Goal: Information Seeking & Learning: Learn about a topic

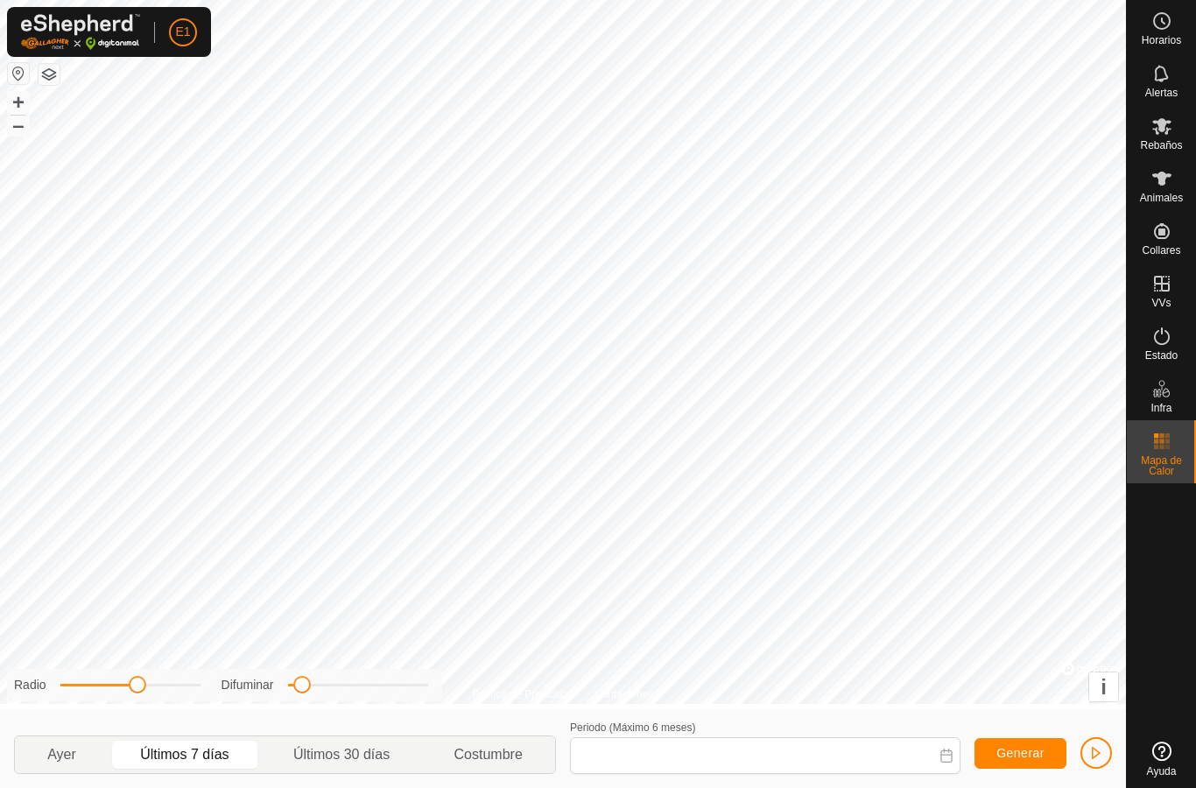
type input "[DATE] - [DATE]"
click at [1147, 460] on font "Mapa de calor" at bounding box center [1161, 466] width 41 height 23
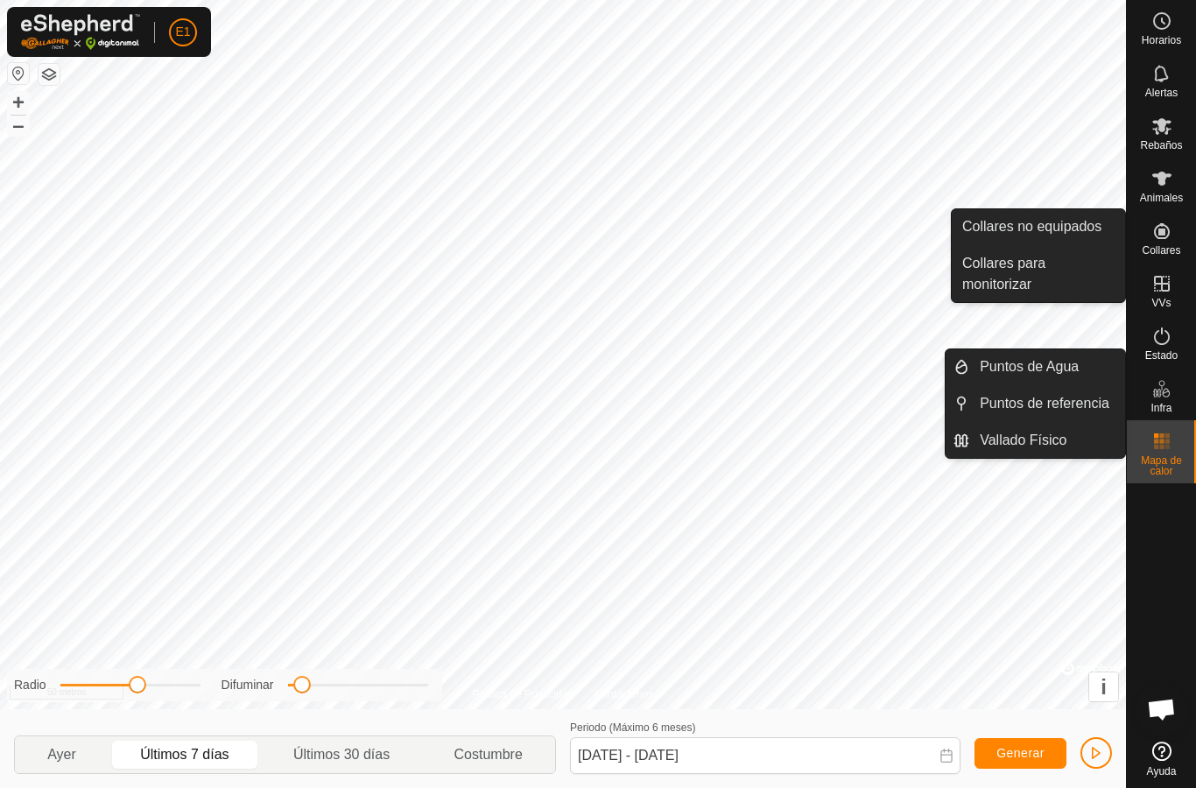
click at [1170, 186] on icon at bounding box center [1162, 178] width 21 height 21
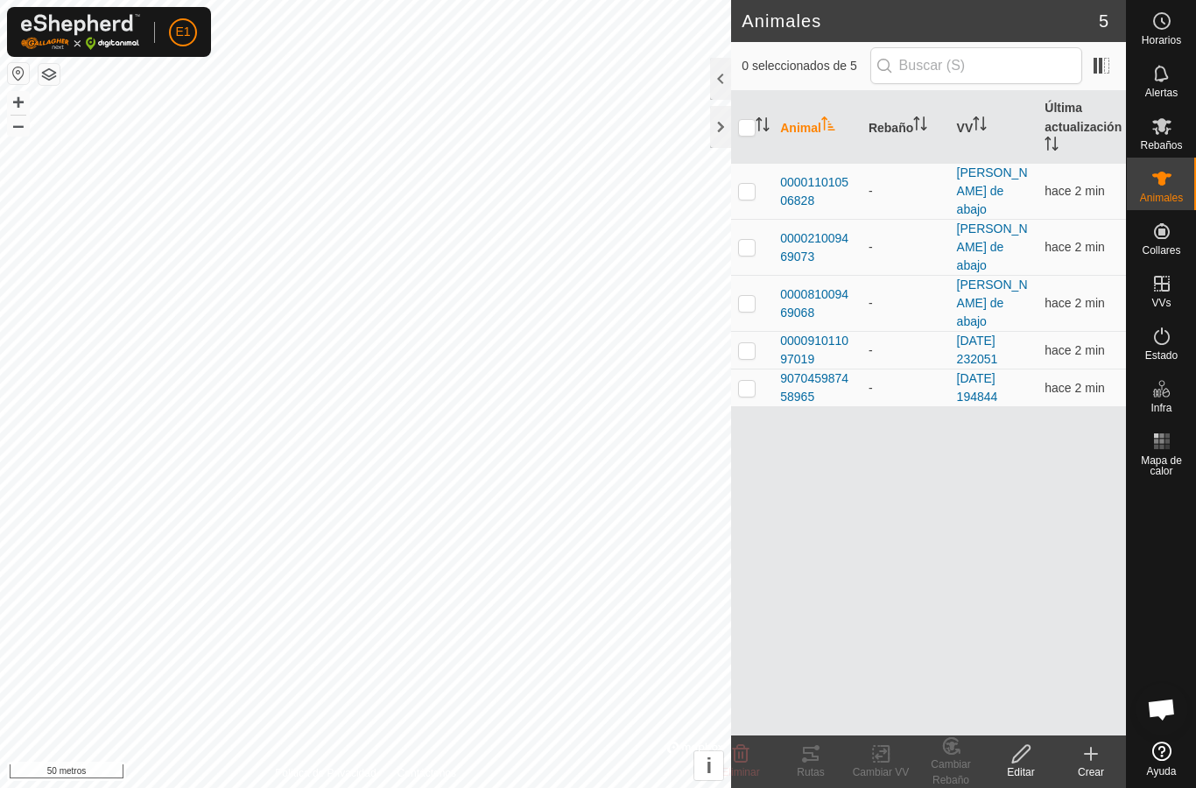
checkbox input "true"
click at [814, 756] on icon at bounding box center [811, 754] width 16 height 14
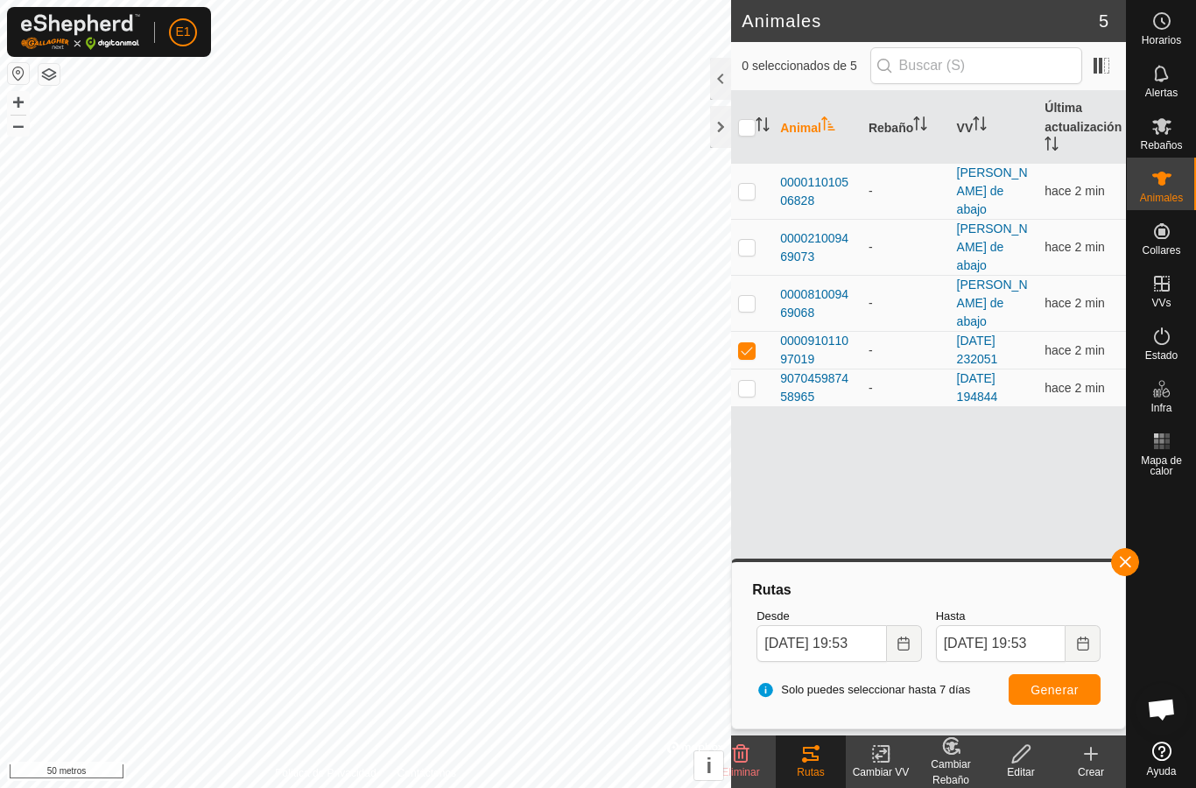
checkbox input "true"
checkbox input "false"
click at [810, 770] on font "Rutas" at bounding box center [810, 772] width 27 height 12
click at [815, 754] on icon at bounding box center [810, 753] width 21 height 21
click at [810, 231] on font "000021009469073" at bounding box center [814, 247] width 68 height 32
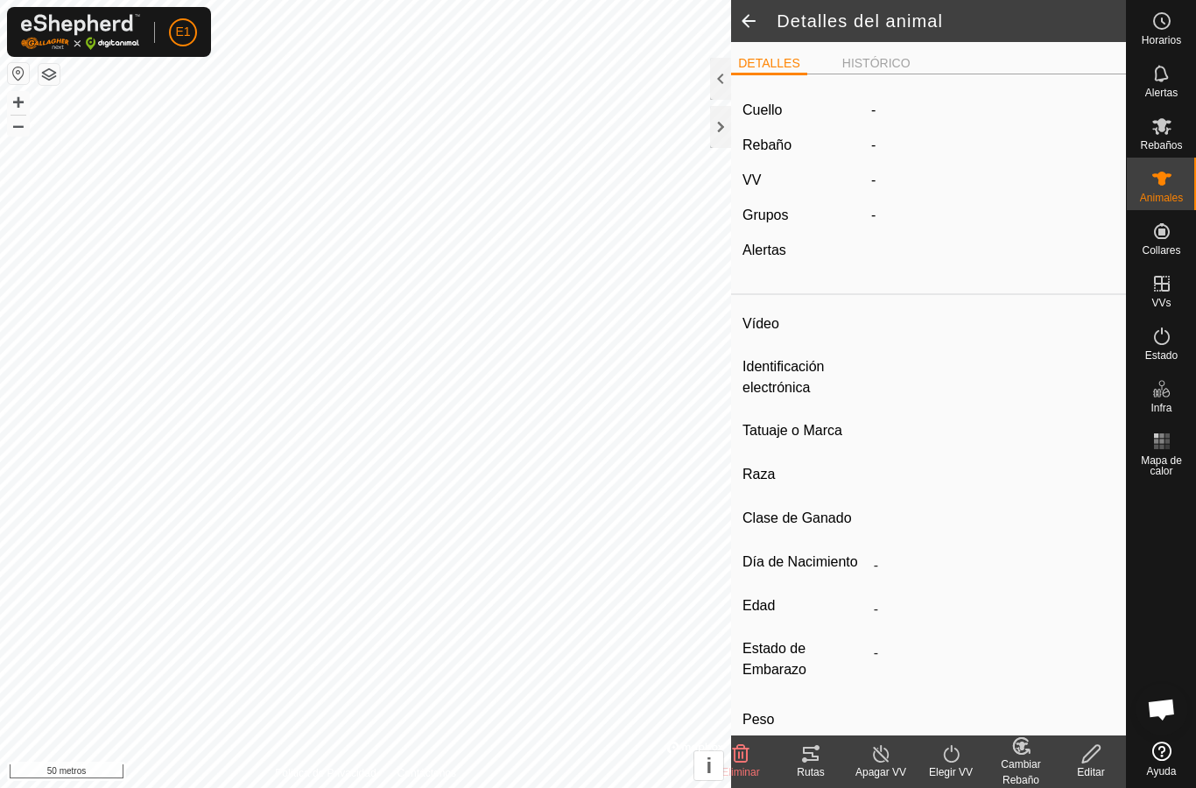
type input "-"
type input "000021009469073"
type input "-"
type input "Cruzada"
type input "-"
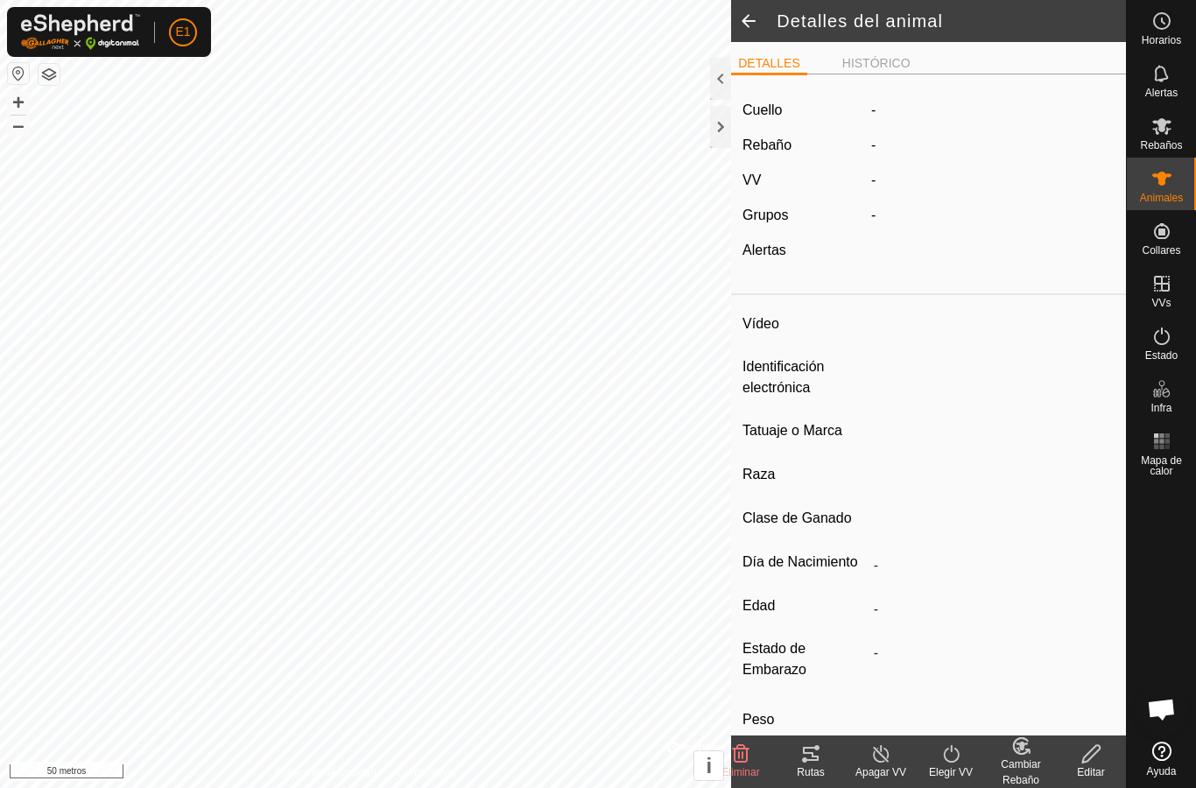
type input "Preñada"
type input "0 kg"
type input "-"
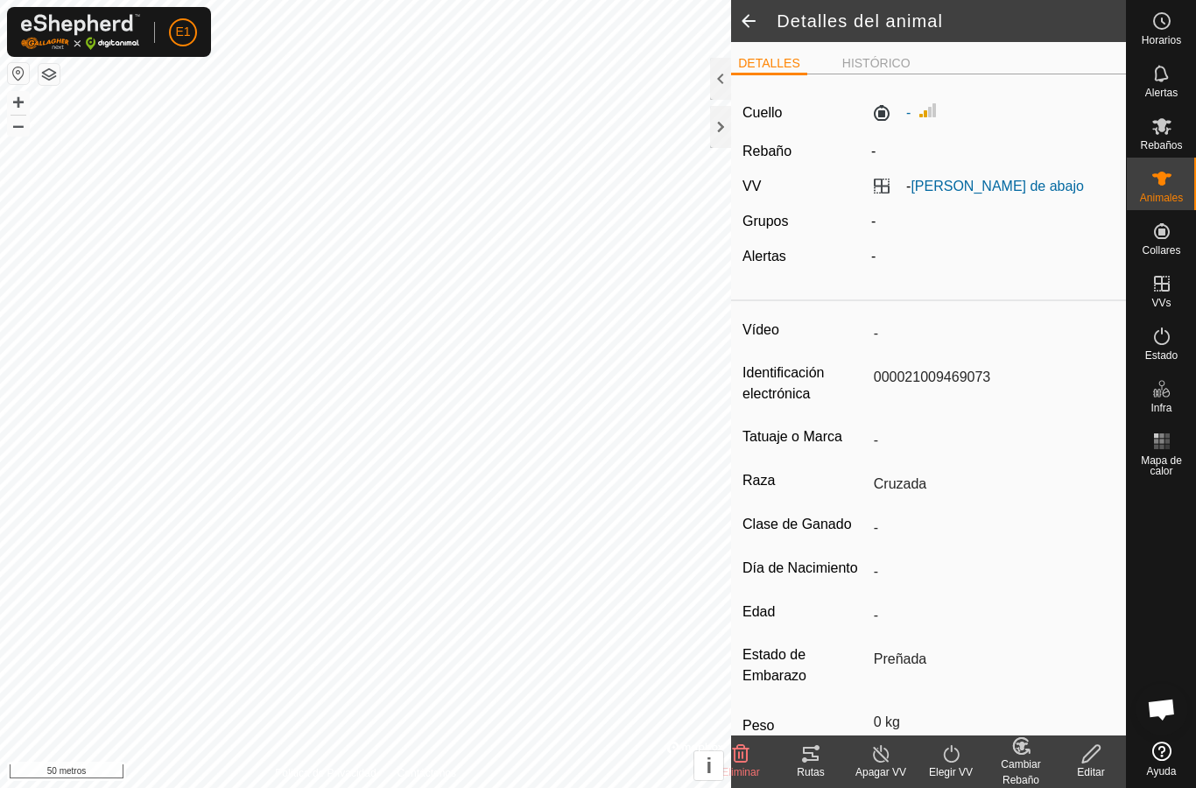
click at [814, 757] on icon at bounding box center [811, 754] width 16 height 14
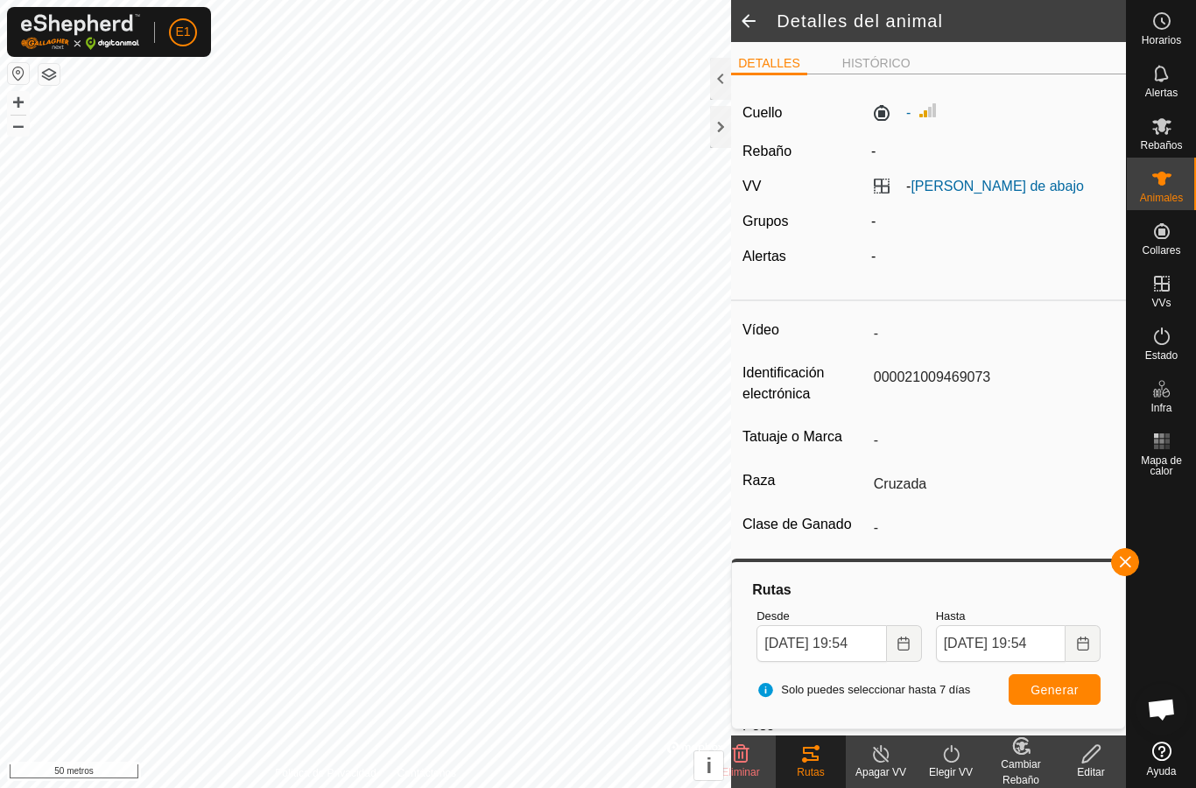
click at [757, 19] on span at bounding box center [748, 21] width 35 height 42
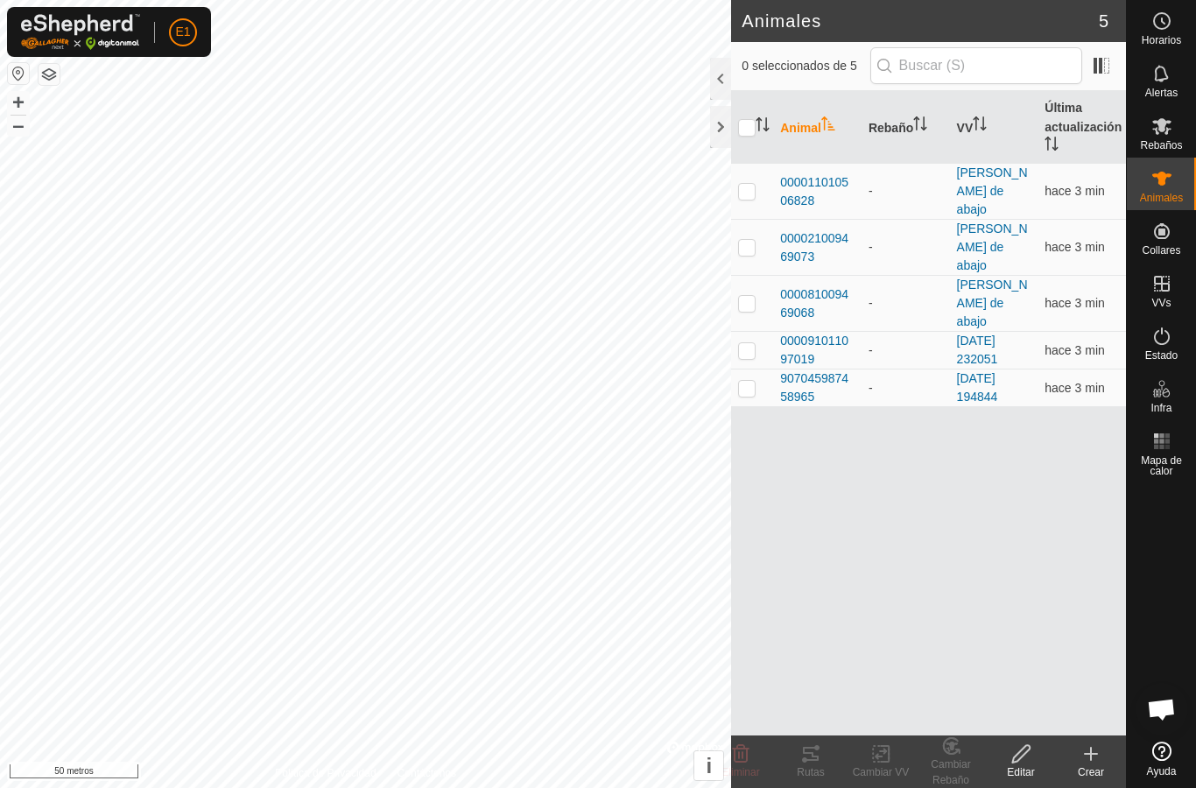
checkbox input "true"
click at [811, 757] on icon at bounding box center [810, 753] width 21 height 21
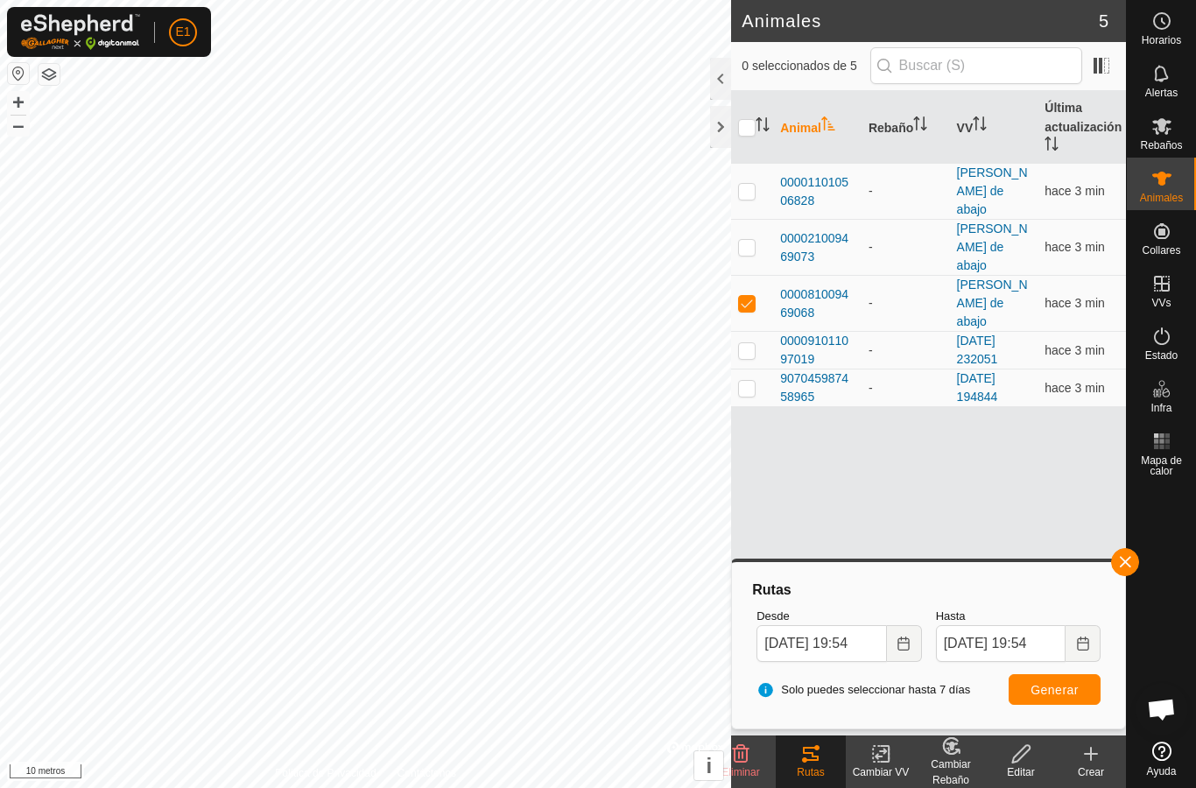
click at [822, 334] on font "000091011097019" at bounding box center [814, 350] width 68 height 32
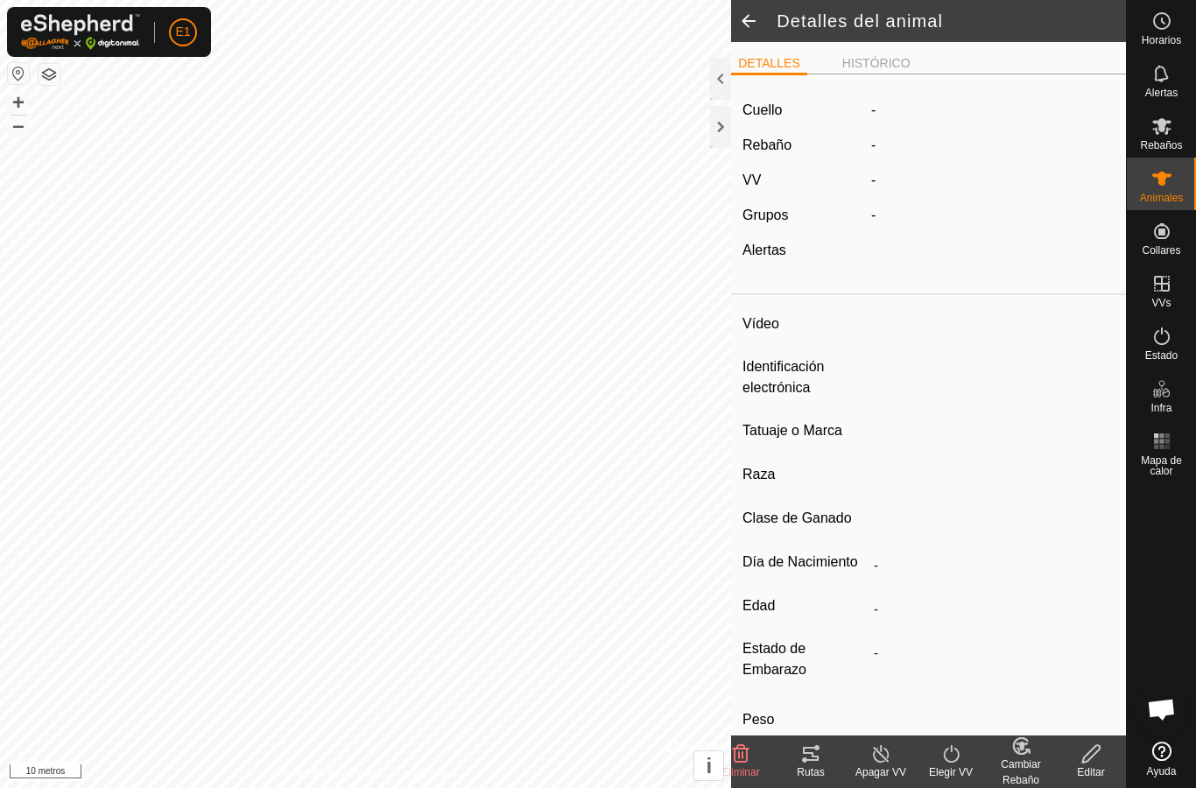
type input "-"
type input "000091011097019"
type input "-"
type input "Avilena"
type input "-"
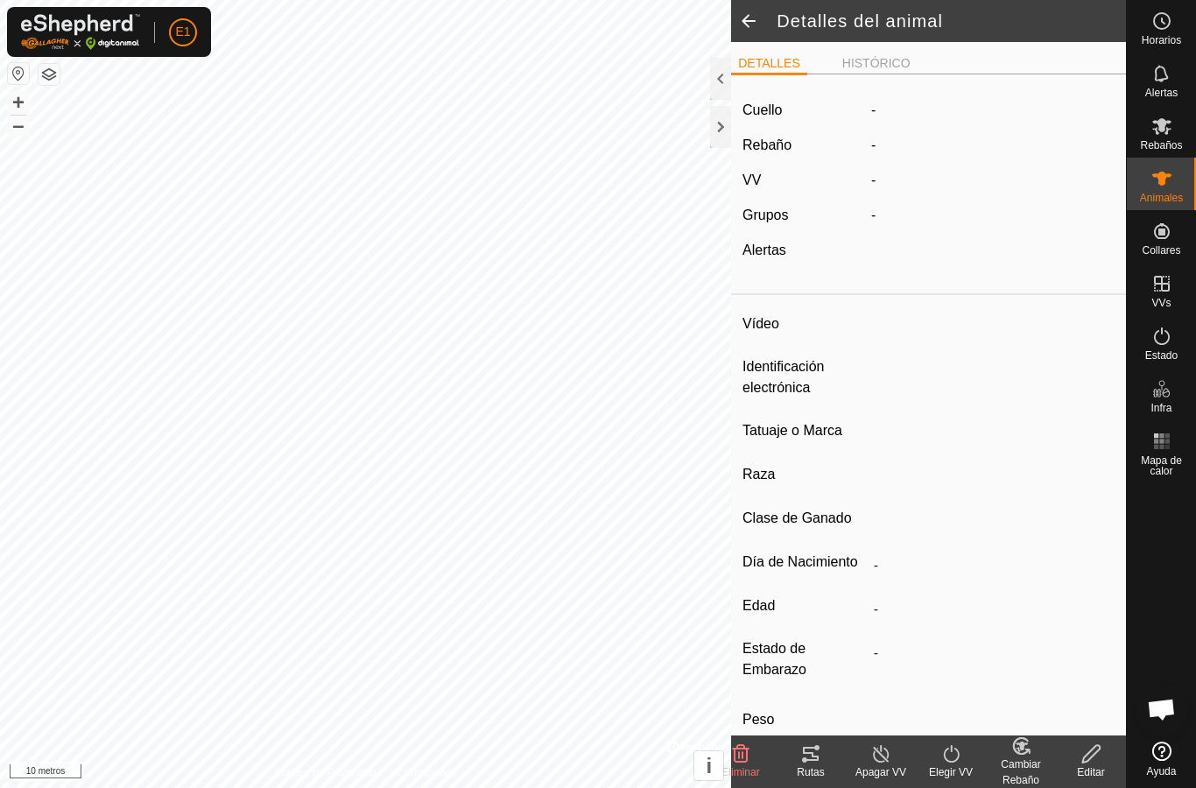
type input "0 kg"
type input "-"
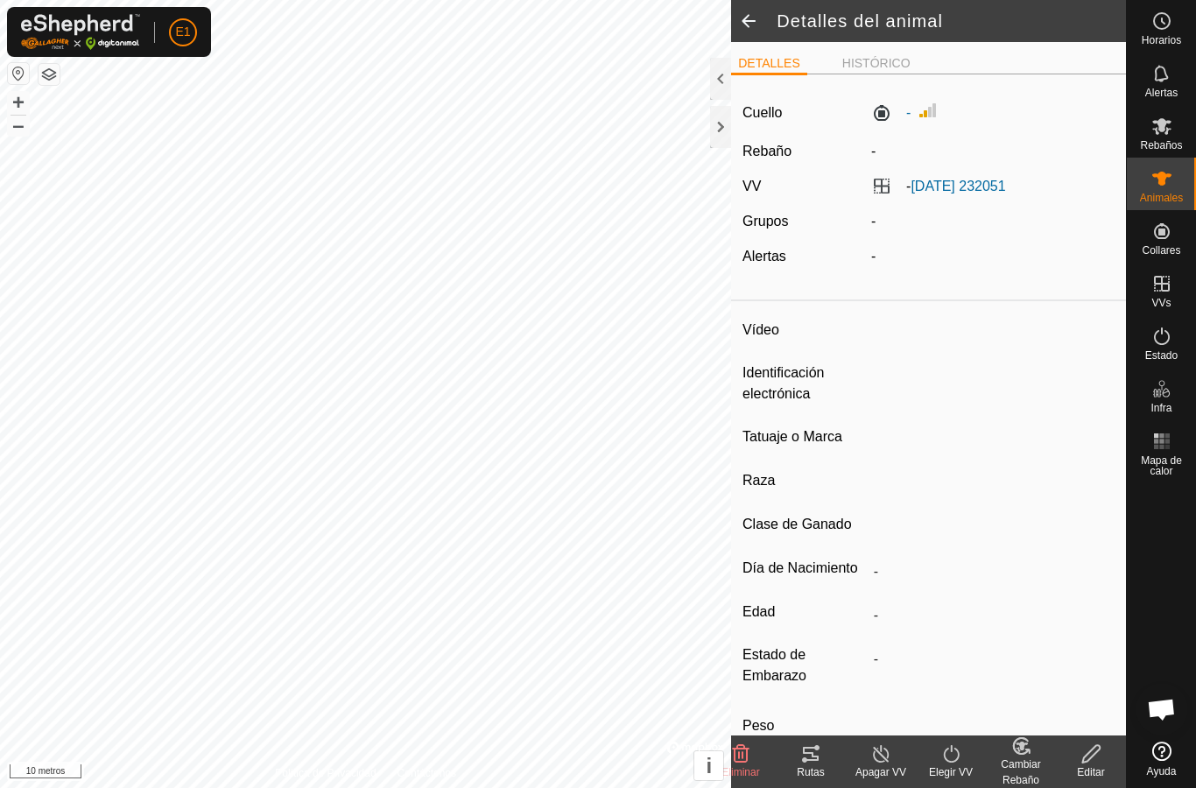
type input "-"
type input "000021009469073"
type input "-"
type input "Cruzada"
type input "-"
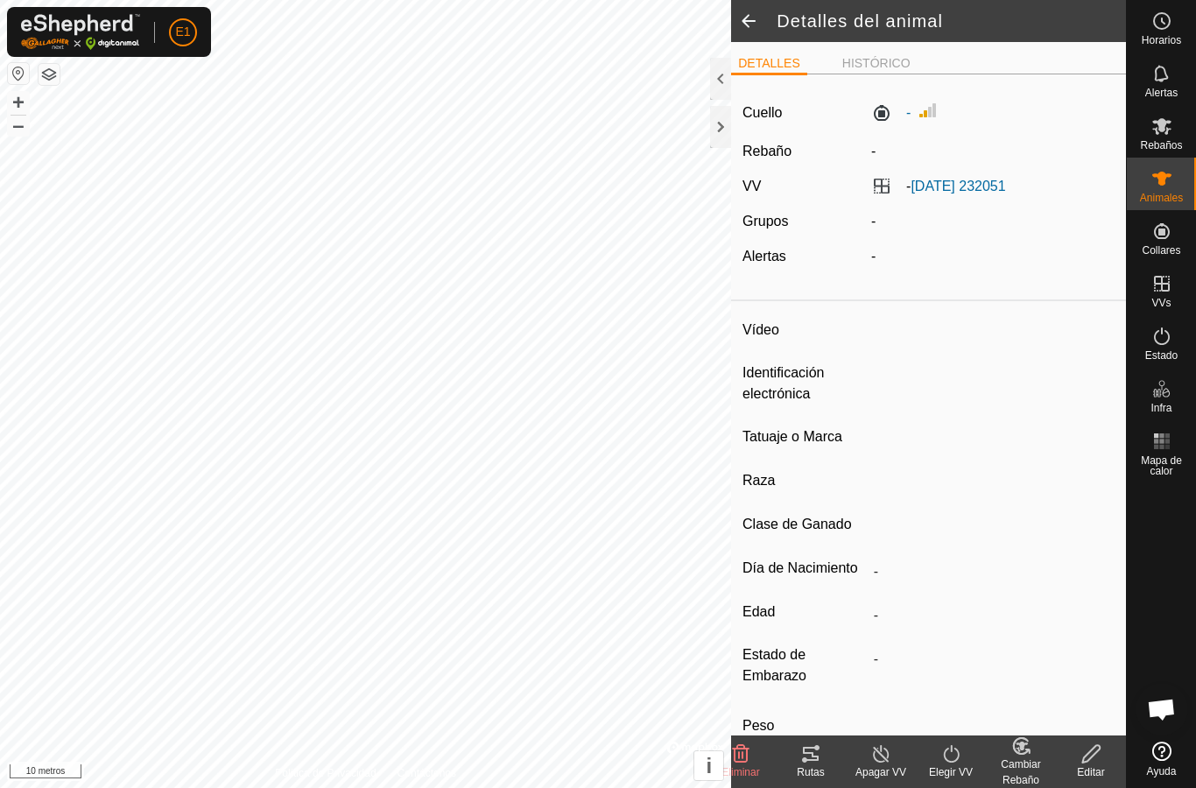
type input "Preñada"
type input "0 kg"
type input "-"
click at [812, 759] on icon at bounding box center [811, 754] width 16 height 14
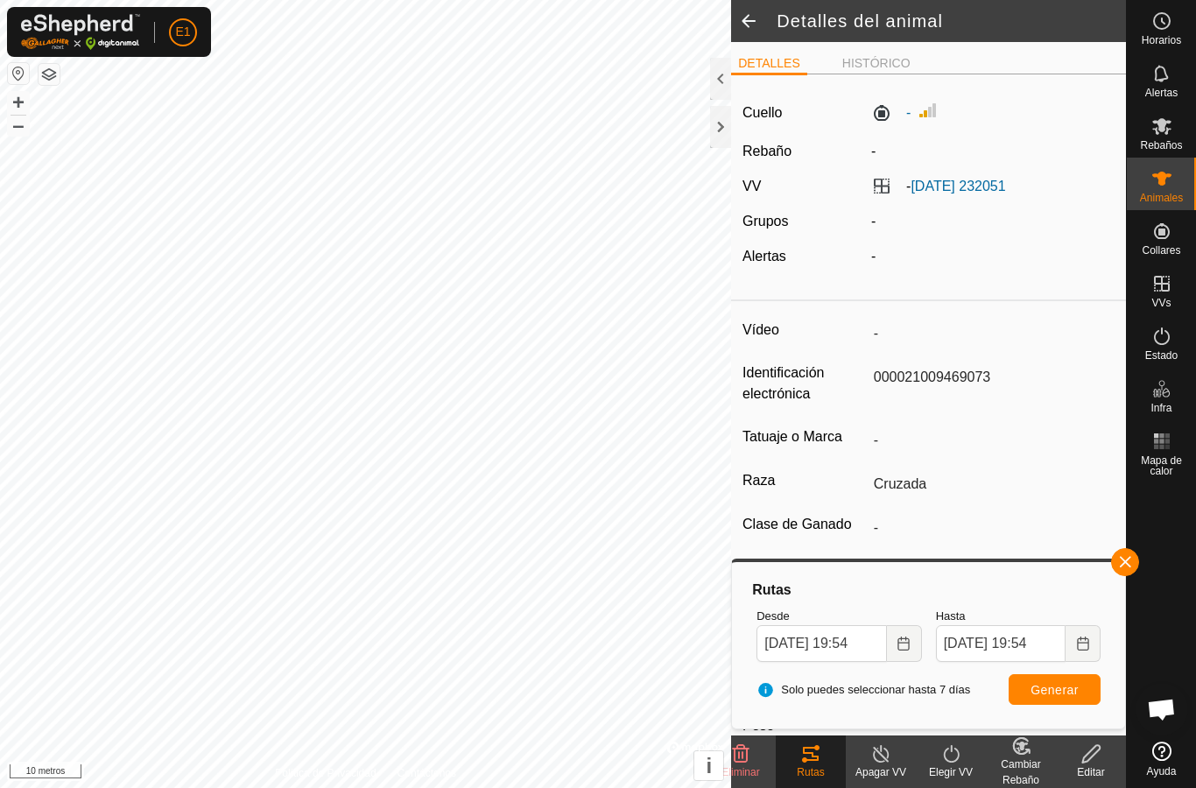
click at [749, 4] on span at bounding box center [748, 21] width 35 height 42
type input "-"
type input "000091011097019"
type input "-"
type input "Avilena"
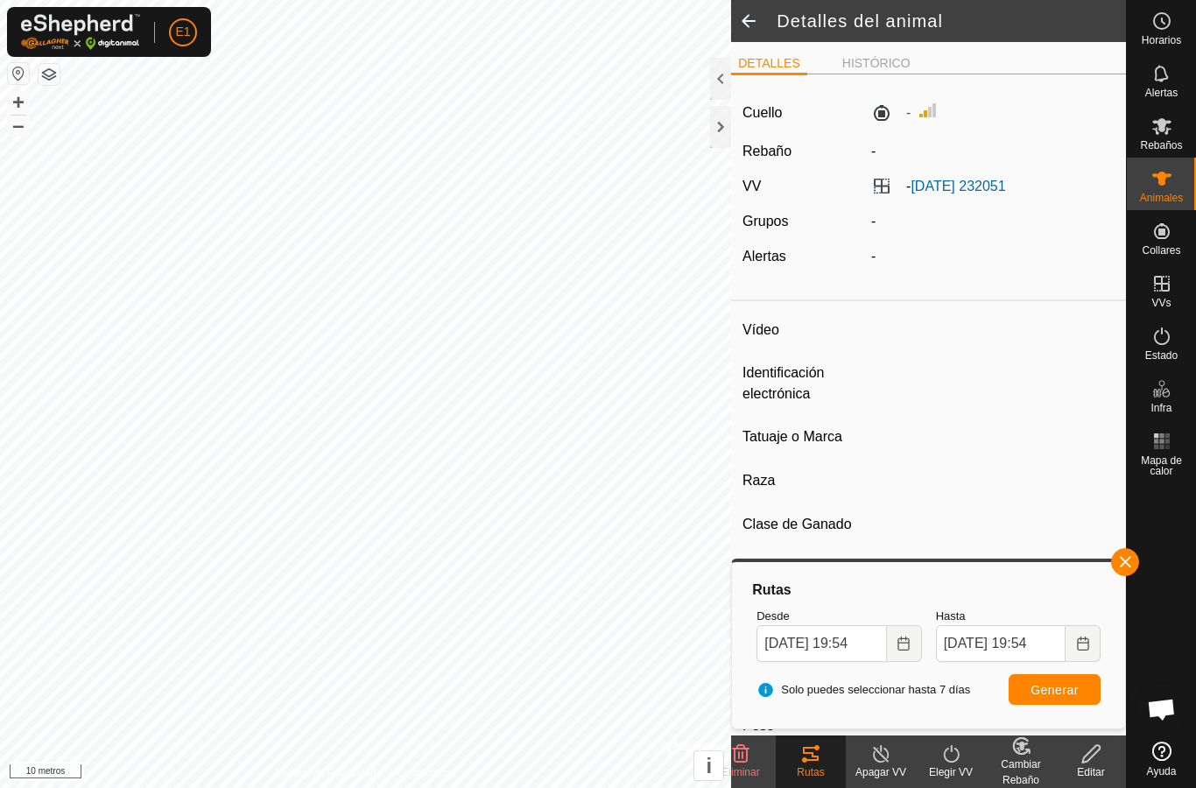
type input "-"
type input "0 kg"
type input "-"
click at [753, 11] on span at bounding box center [748, 21] width 35 height 42
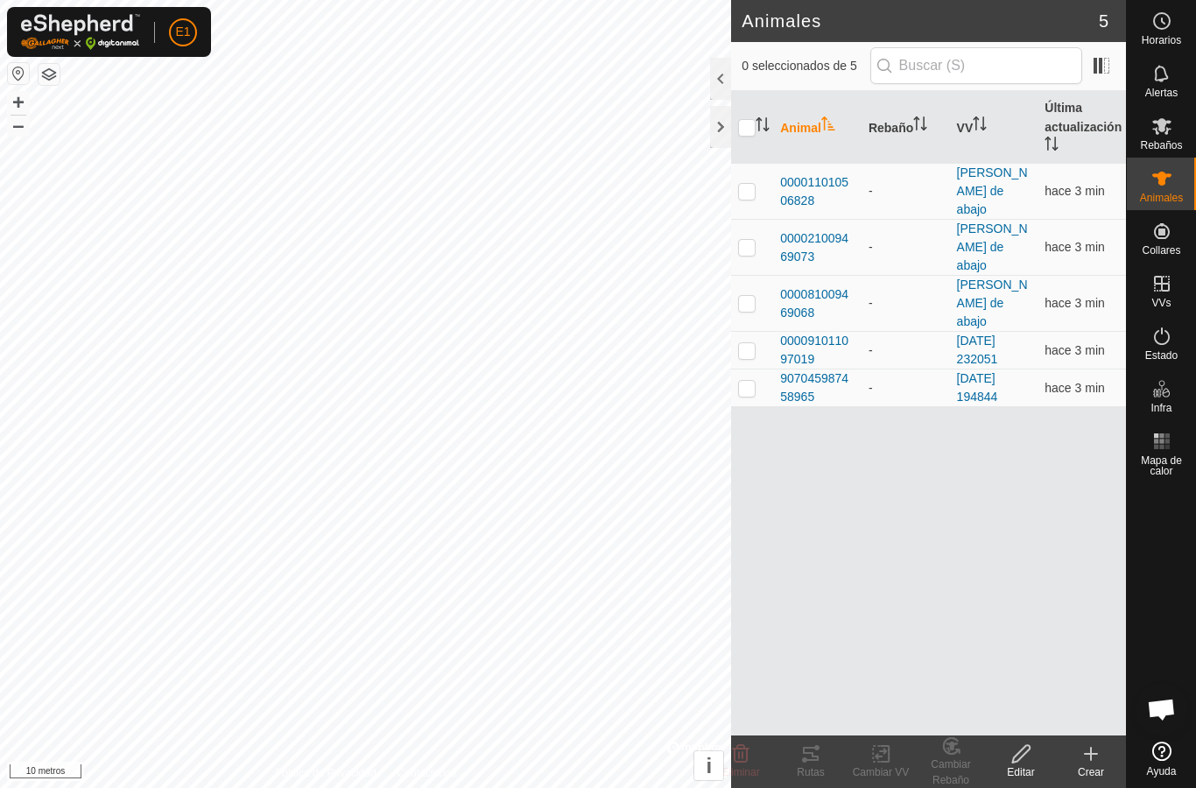
checkbox input "true"
click at [805, 746] on icon at bounding box center [810, 753] width 21 height 21
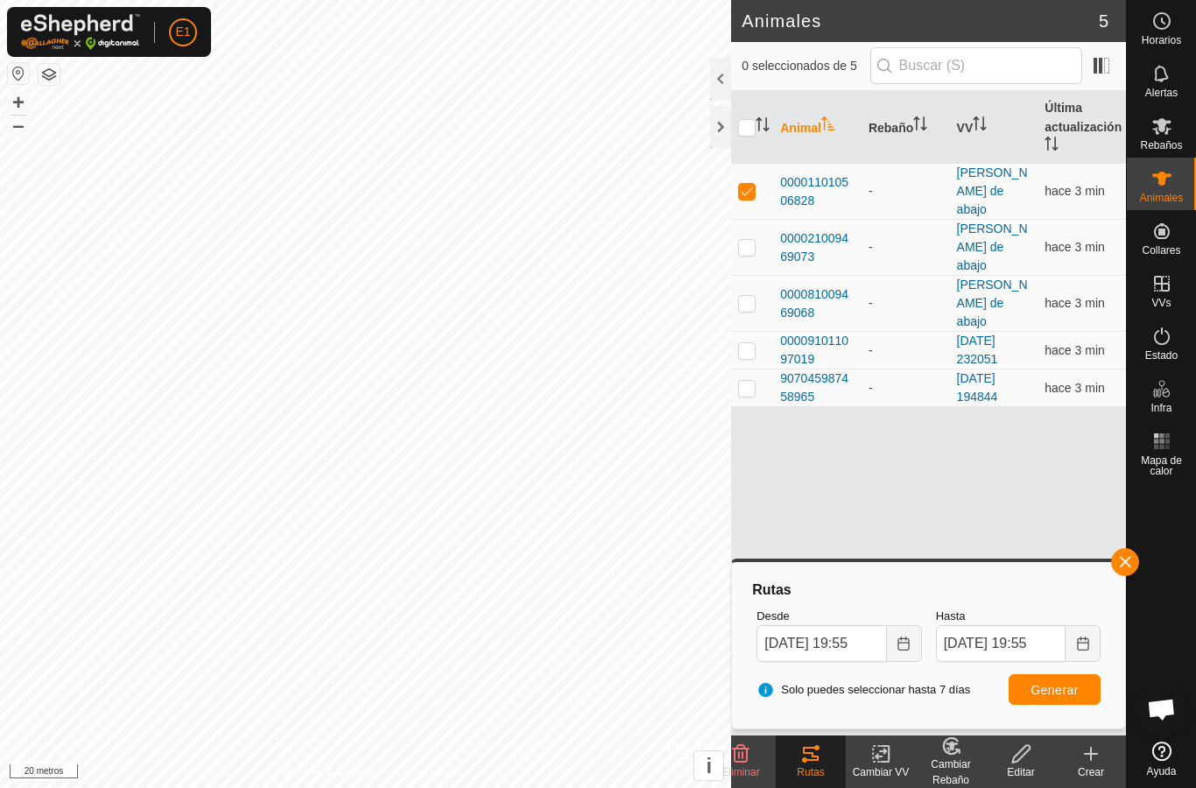
click at [712, 67] on div at bounding box center [720, 79] width 21 height 42
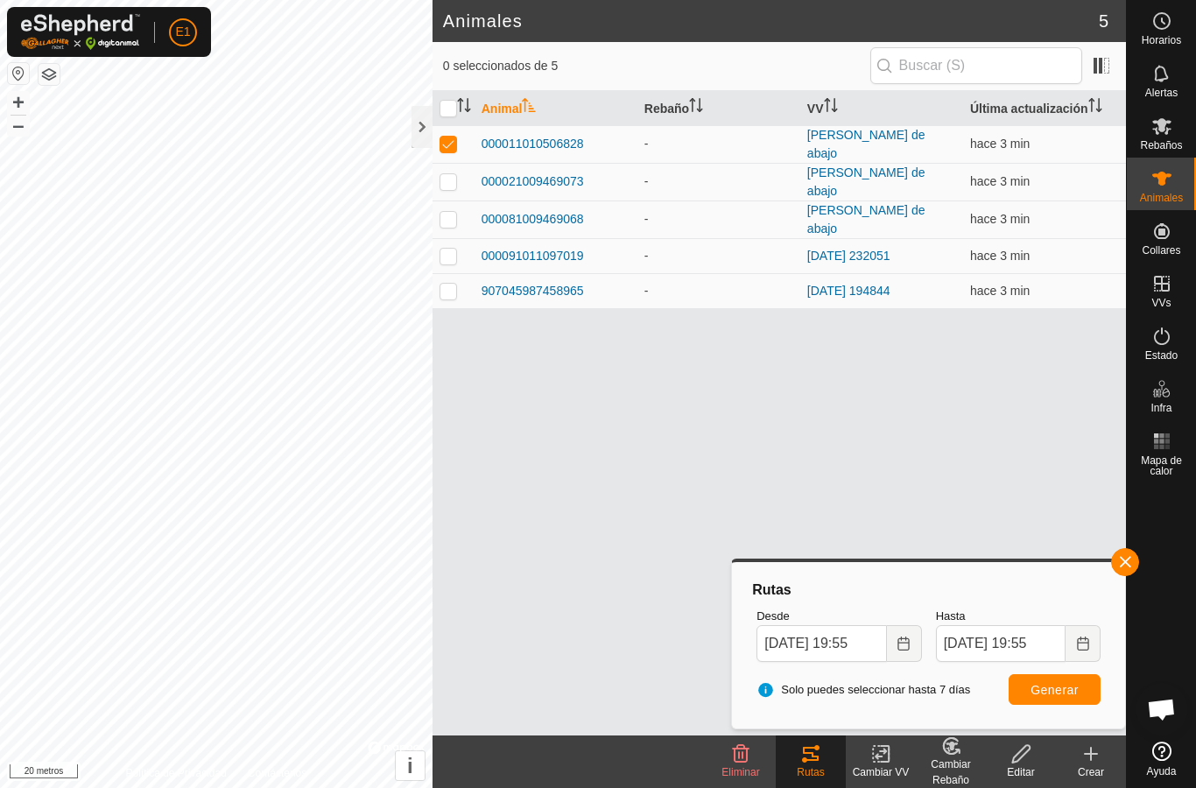
click at [553, 287] on font "907045987458965" at bounding box center [533, 291] width 102 height 14
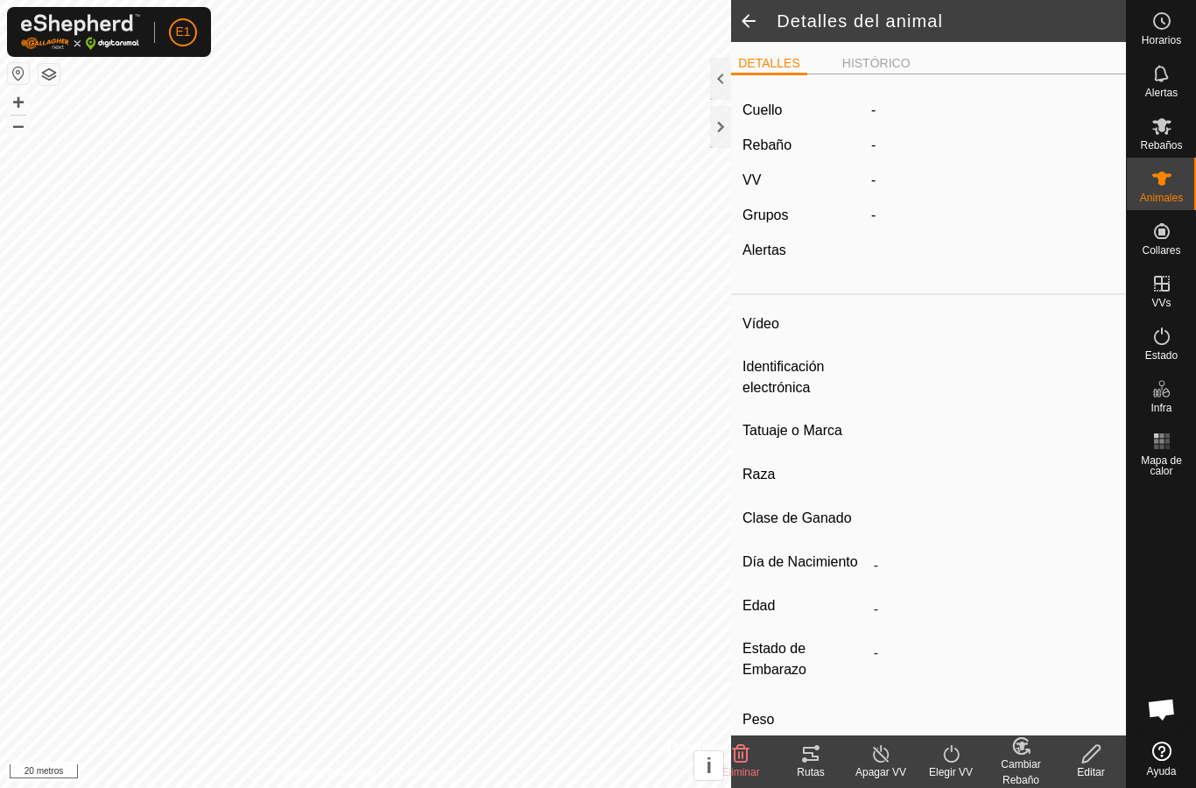
type input "-"
type input "907045987458965"
type input "-"
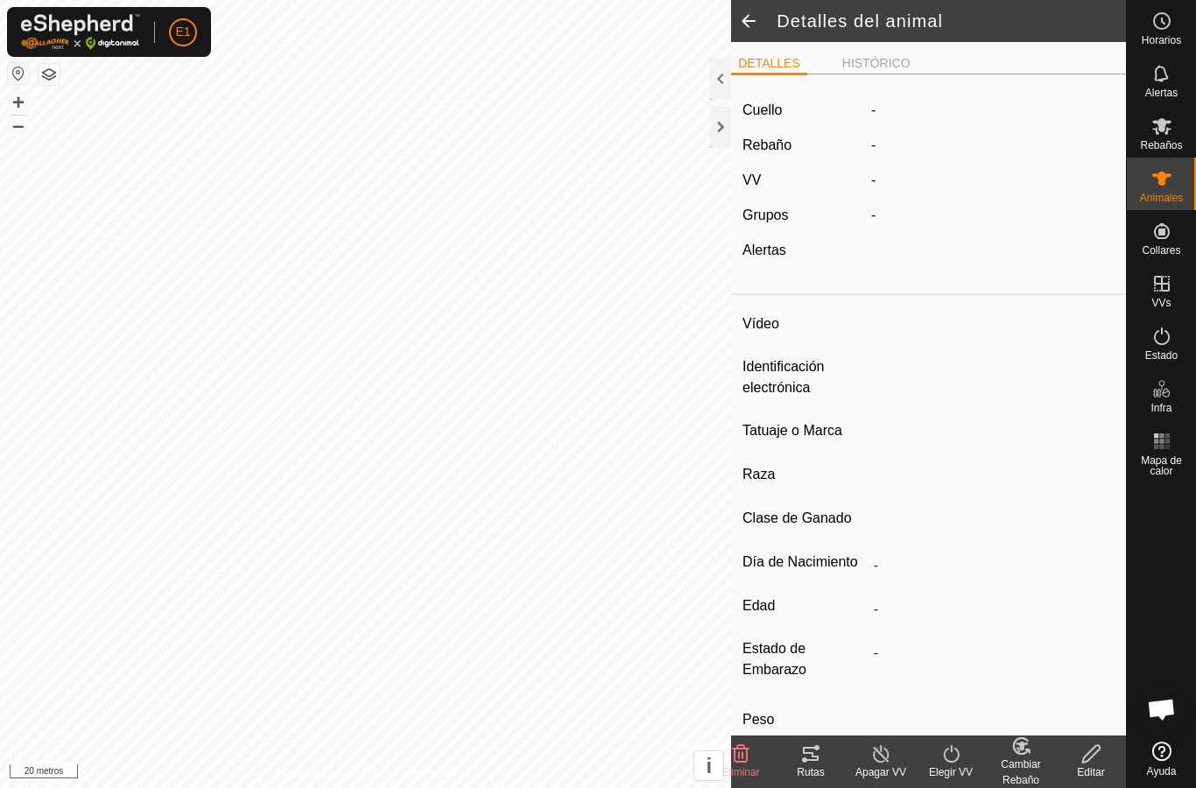
type input "0 kg"
type input "-"
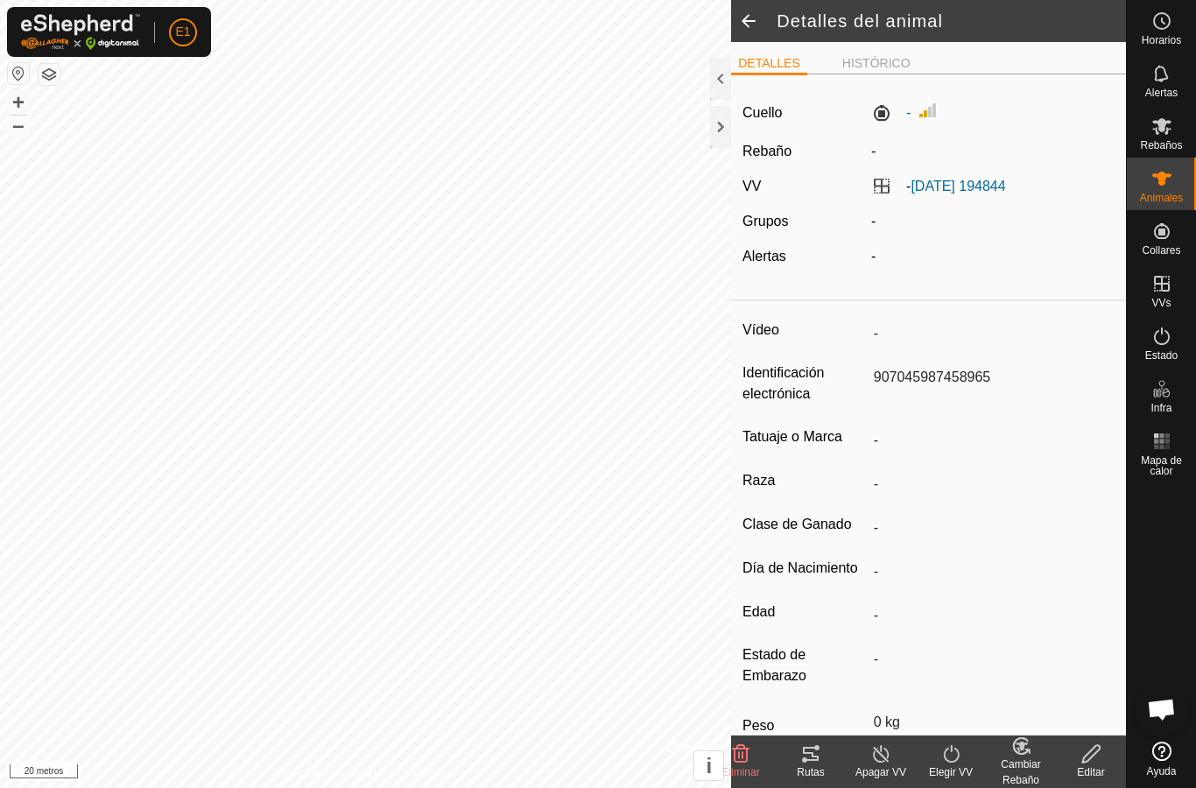
click at [825, 750] on tracks-svg-icon at bounding box center [811, 753] width 70 height 21
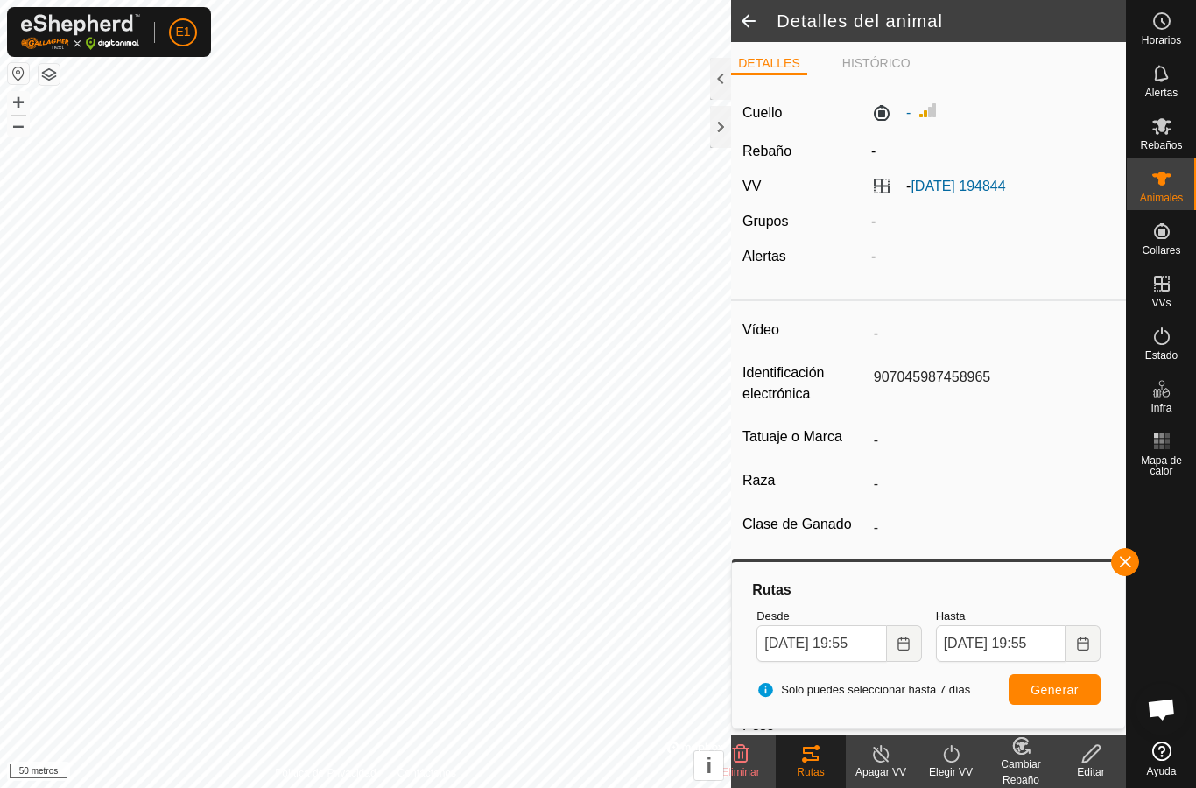
click at [722, 106] on div at bounding box center [720, 127] width 21 height 42
